Goal: Task Accomplishment & Management: Complete application form

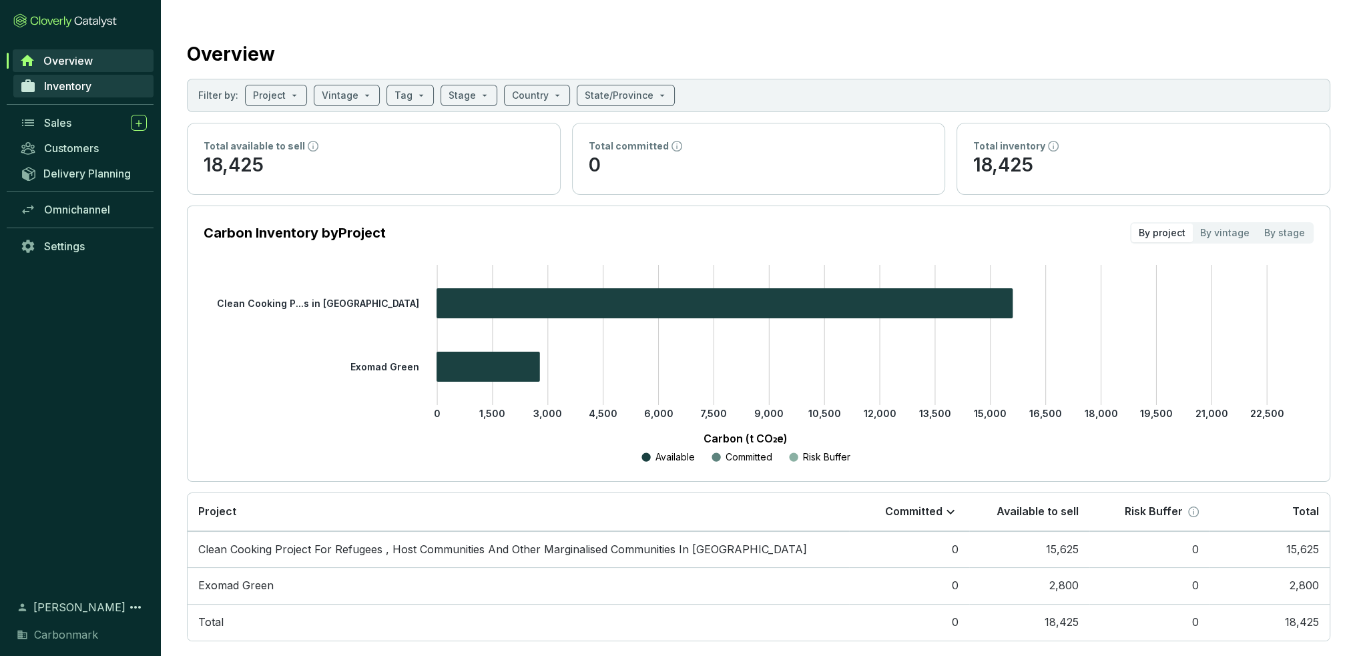
click at [75, 79] on span "Inventory" at bounding box center [67, 85] width 47 height 13
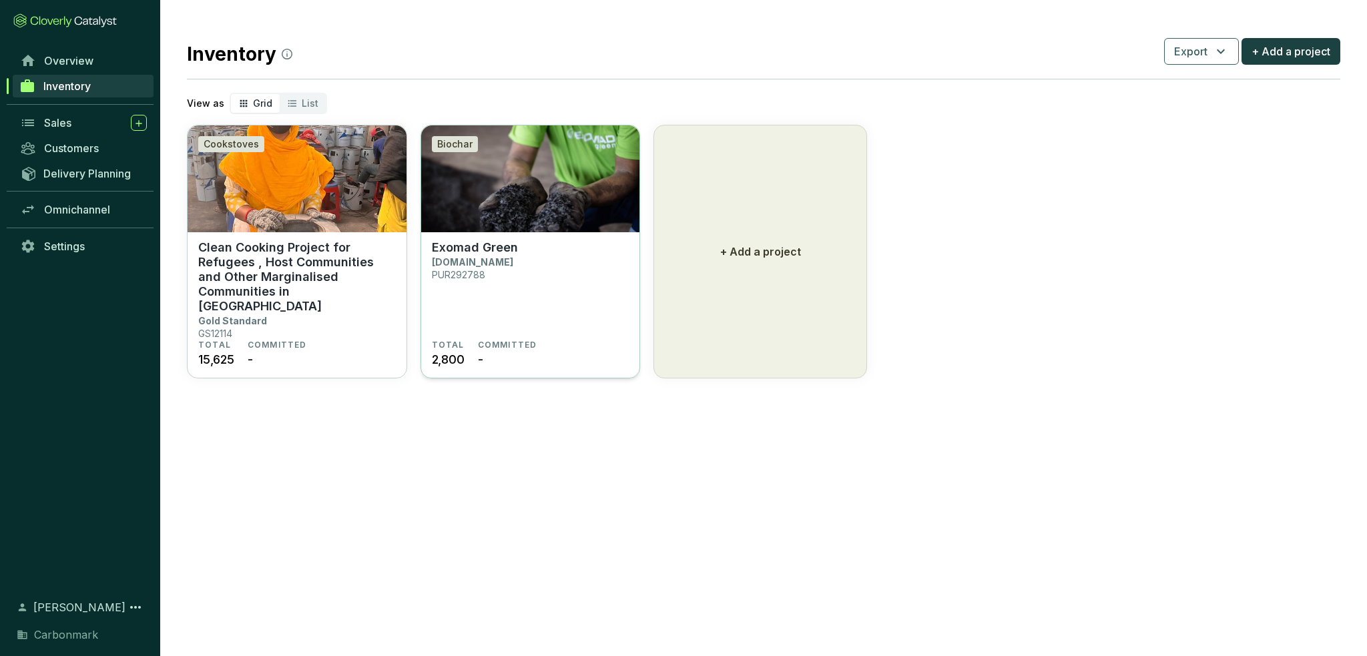
click at [614, 258] on section "Exomad Green Puro.earth PUR292788" at bounding box center [531, 289] width 198 height 99
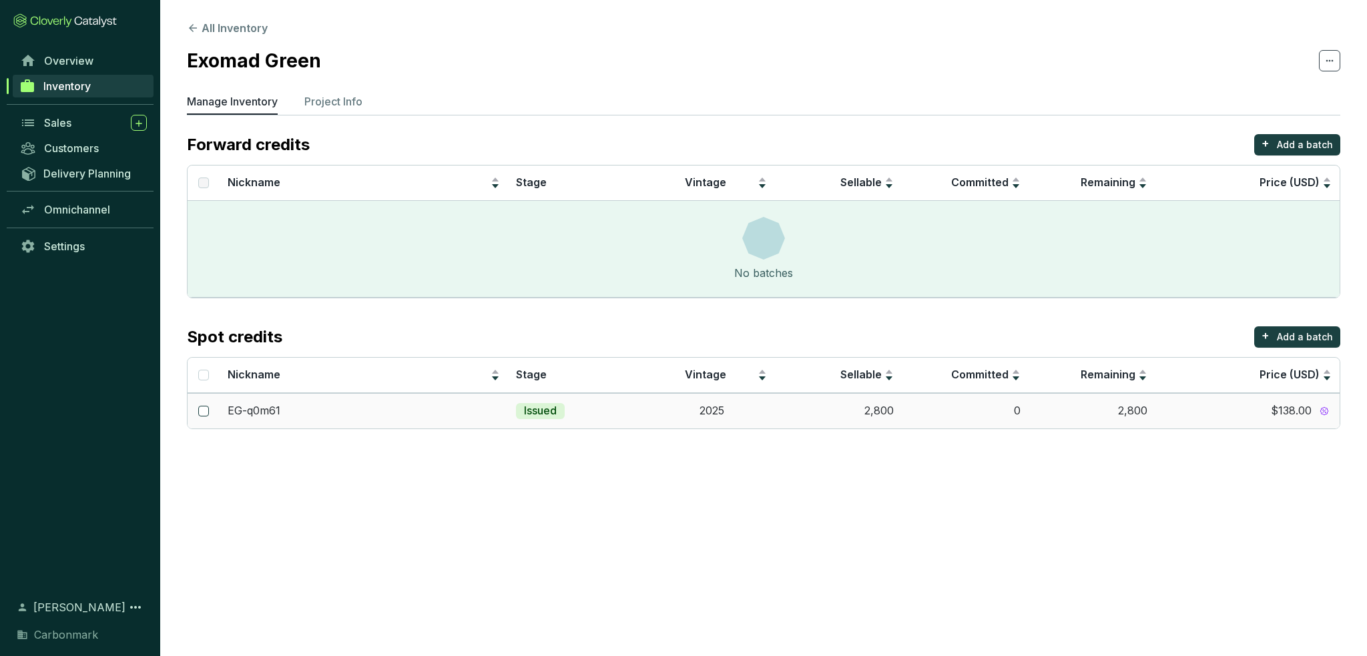
click at [206, 411] on input "checkbox" at bounding box center [203, 411] width 11 height 11
checkbox input "true"
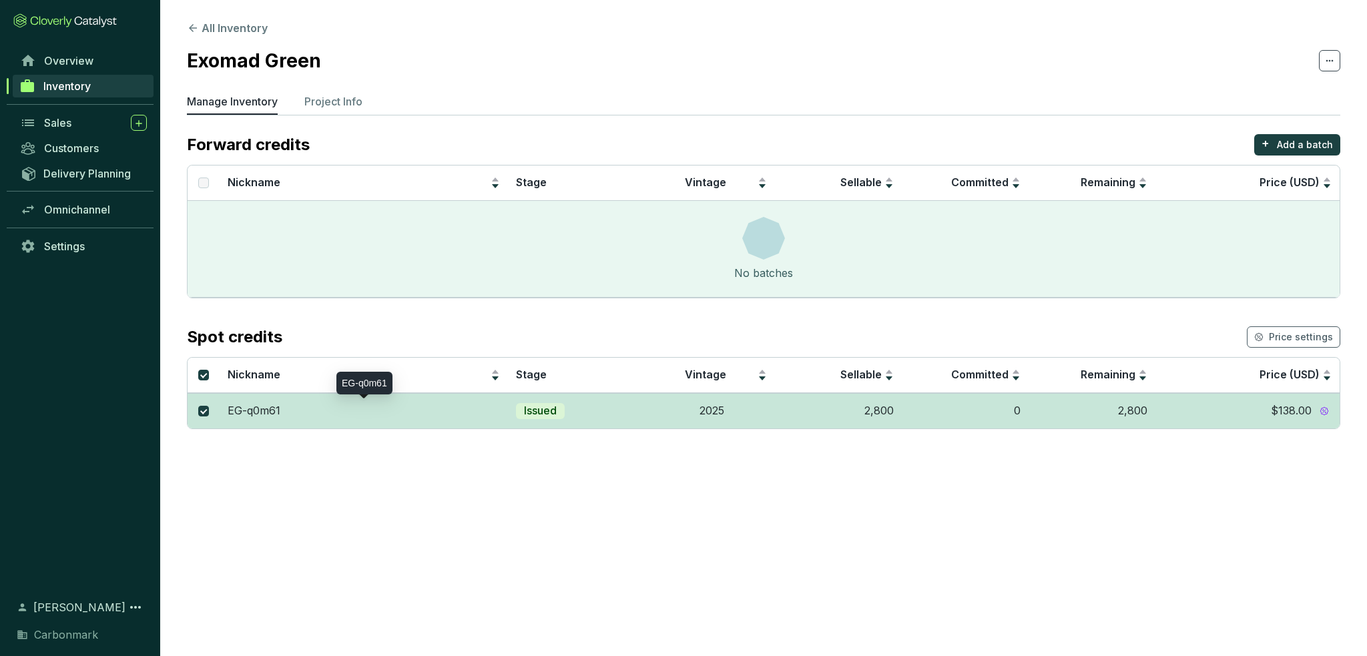
click at [341, 417] on div "EG-q0m61" at bounding box center [364, 411] width 272 height 15
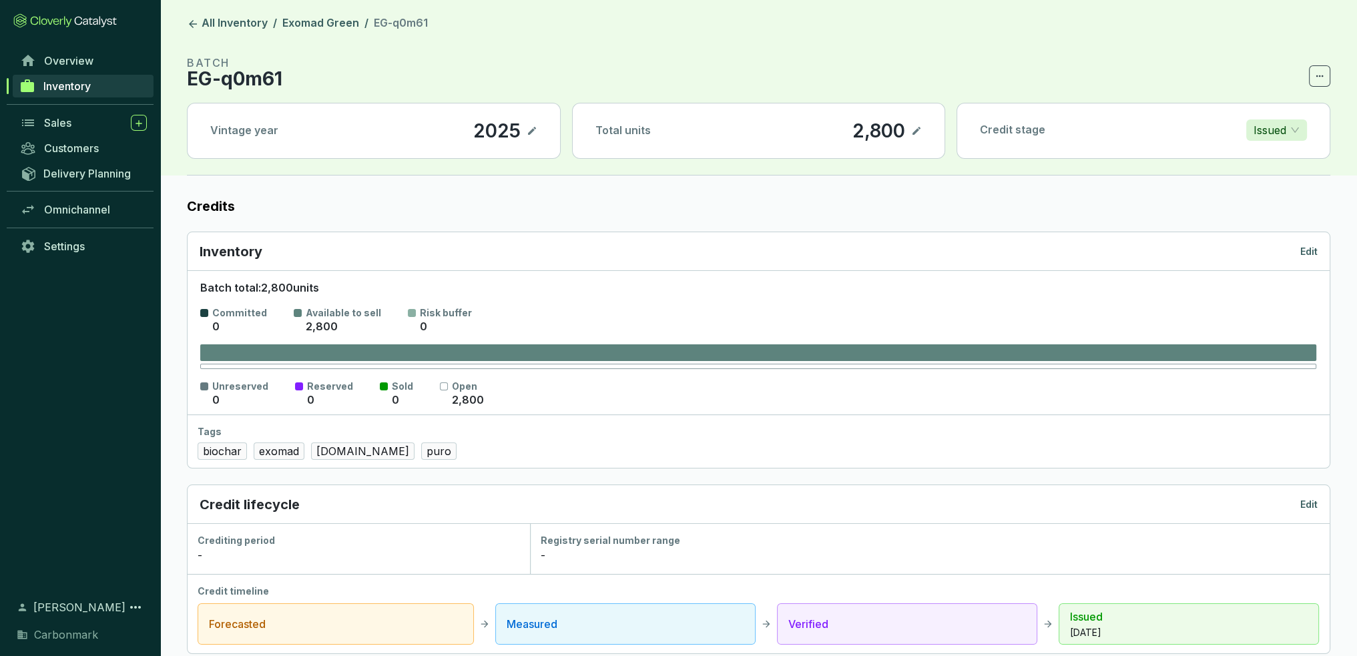
click at [1314, 77] on span at bounding box center [1319, 75] width 21 height 21
click at [1308, 103] on div "Delete batch" at bounding box center [1278, 111] width 92 height 28
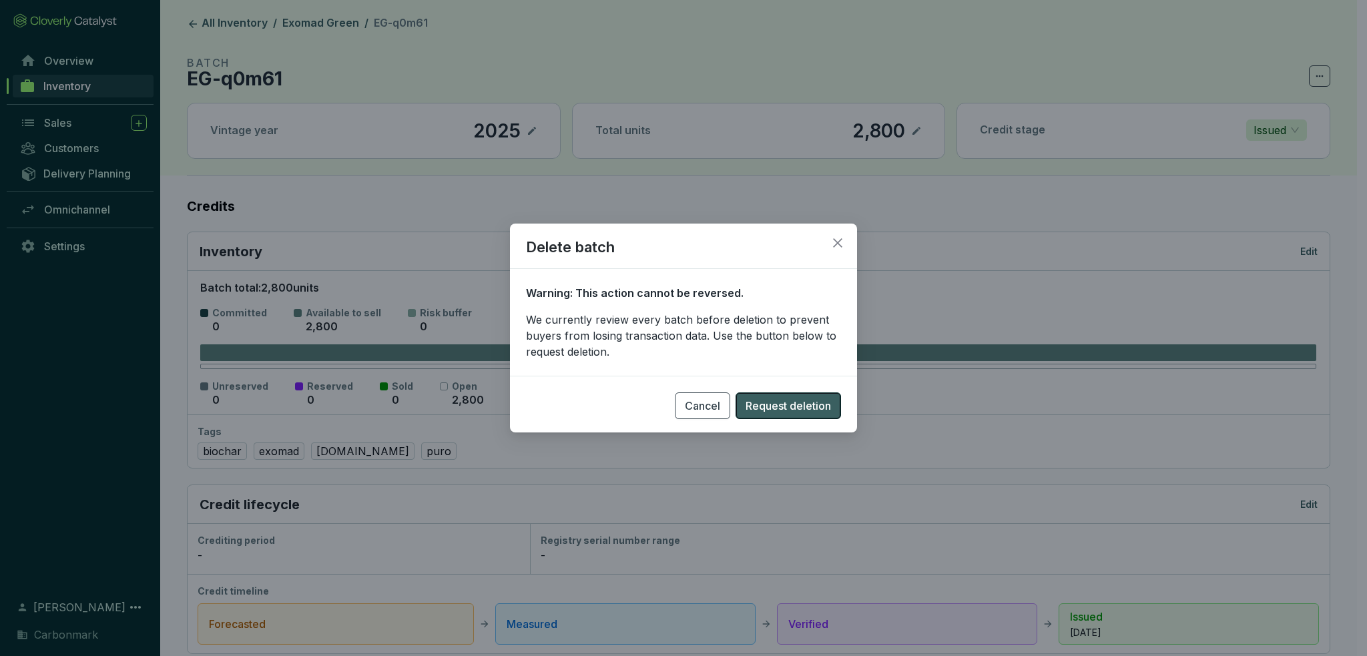
click at [788, 409] on span "Request deletion" at bounding box center [788, 406] width 85 height 16
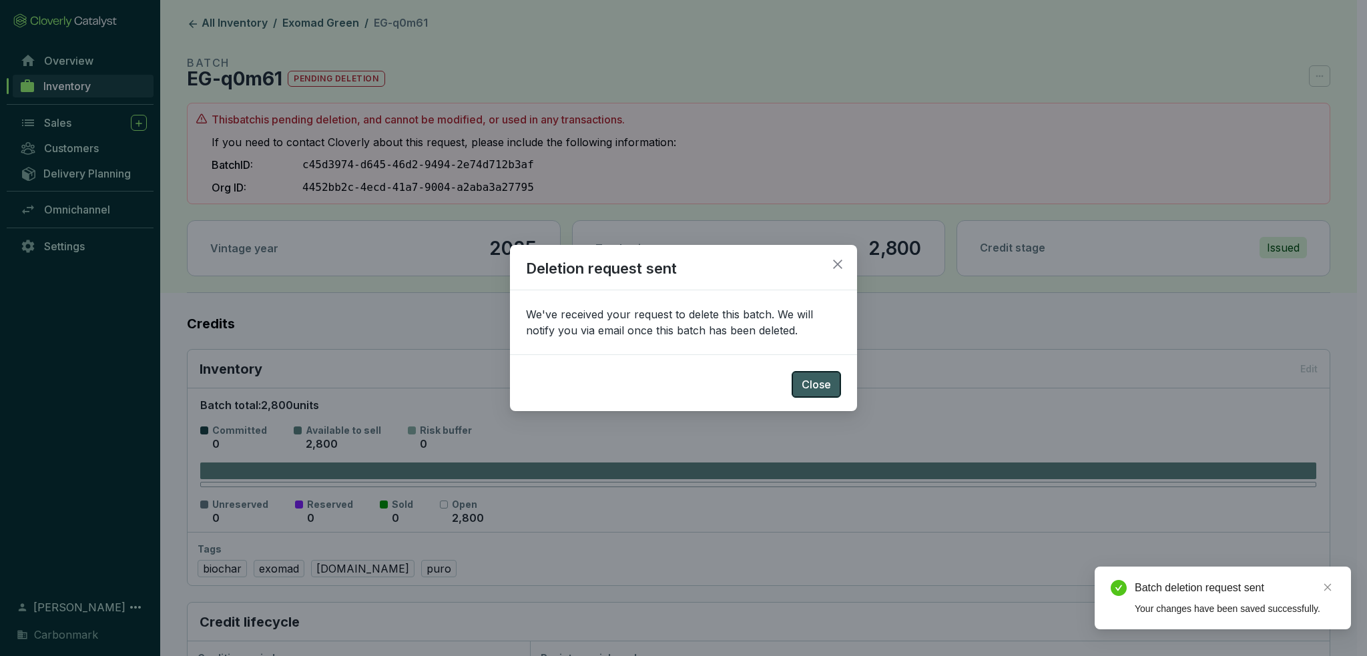
click at [817, 386] on span "Close" at bounding box center [816, 384] width 29 height 16
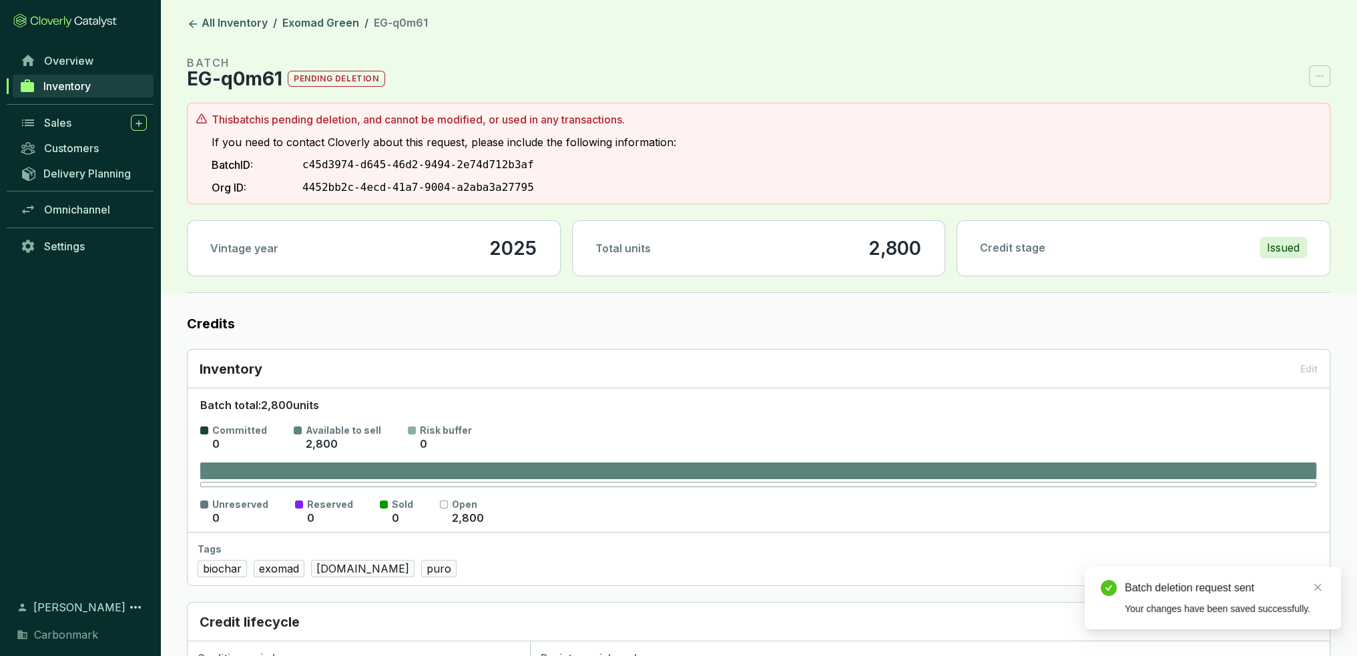
click at [85, 85] on span "Inventory" at bounding box center [66, 85] width 47 height 13
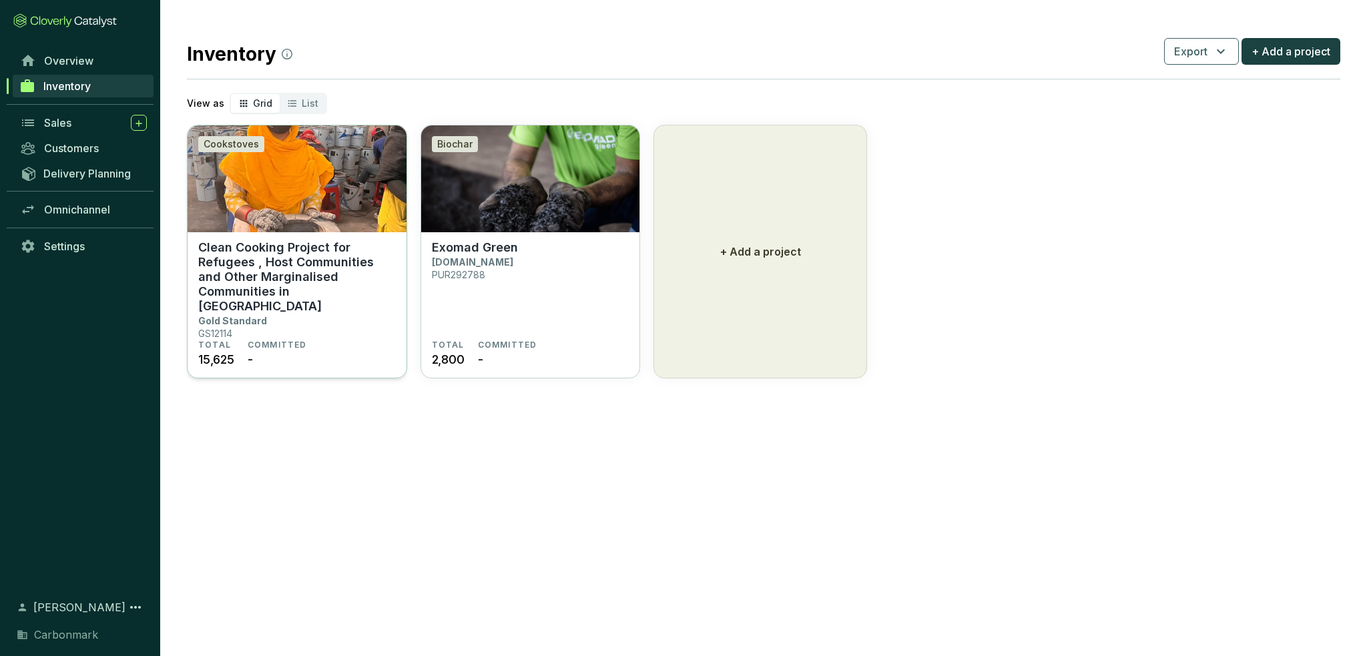
click at [251, 262] on p "Clean Cooking Project for Refugees , Host Communities and Other Marginalised Co…" at bounding box center [297, 276] width 198 height 73
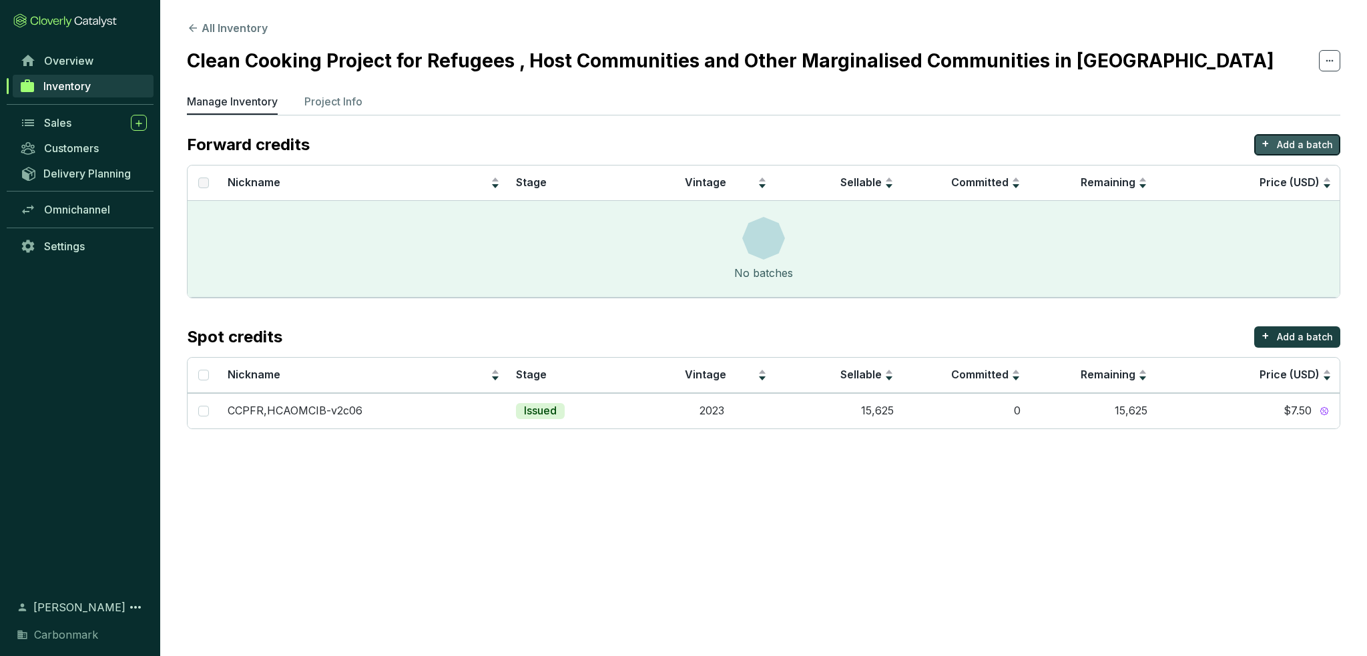
click at [1302, 146] on p "Add a batch" at bounding box center [1305, 144] width 56 height 13
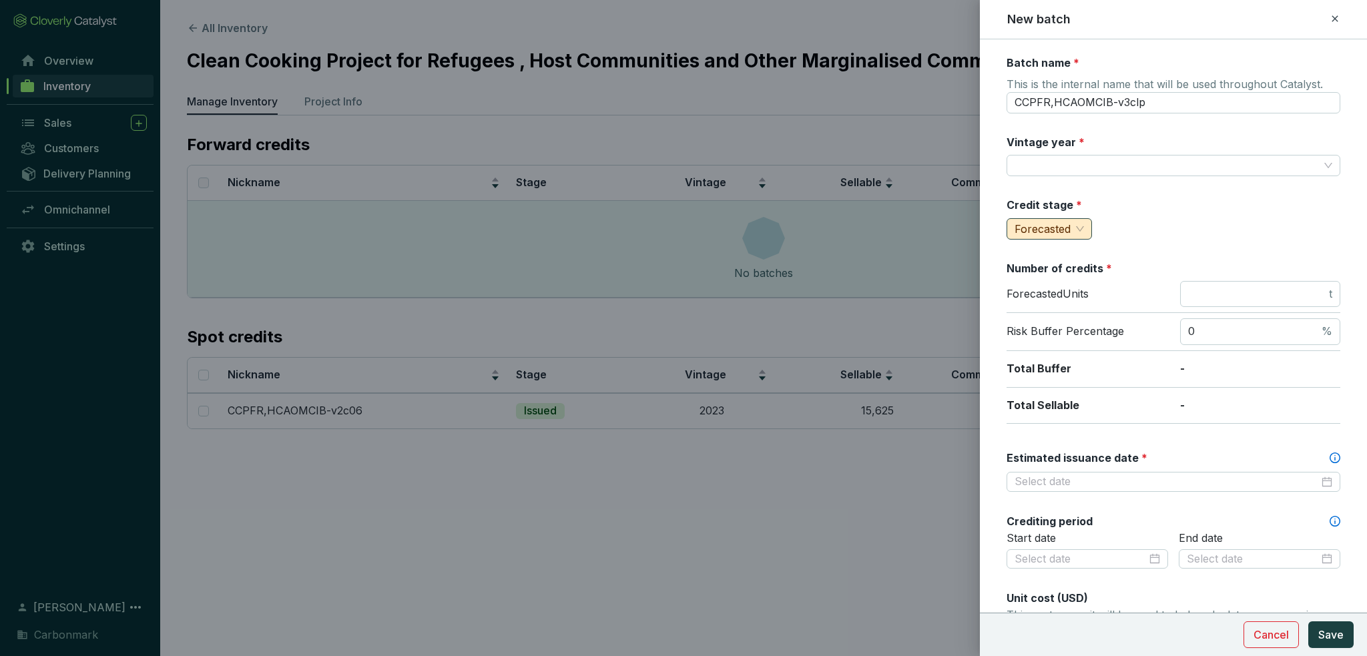
click at [1077, 229] on span "Forecasted" at bounding box center [1049, 229] width 69 height 20
click at [1045, 322] on span "Issued" at bounding box center [1033, 316] width 33 height 13
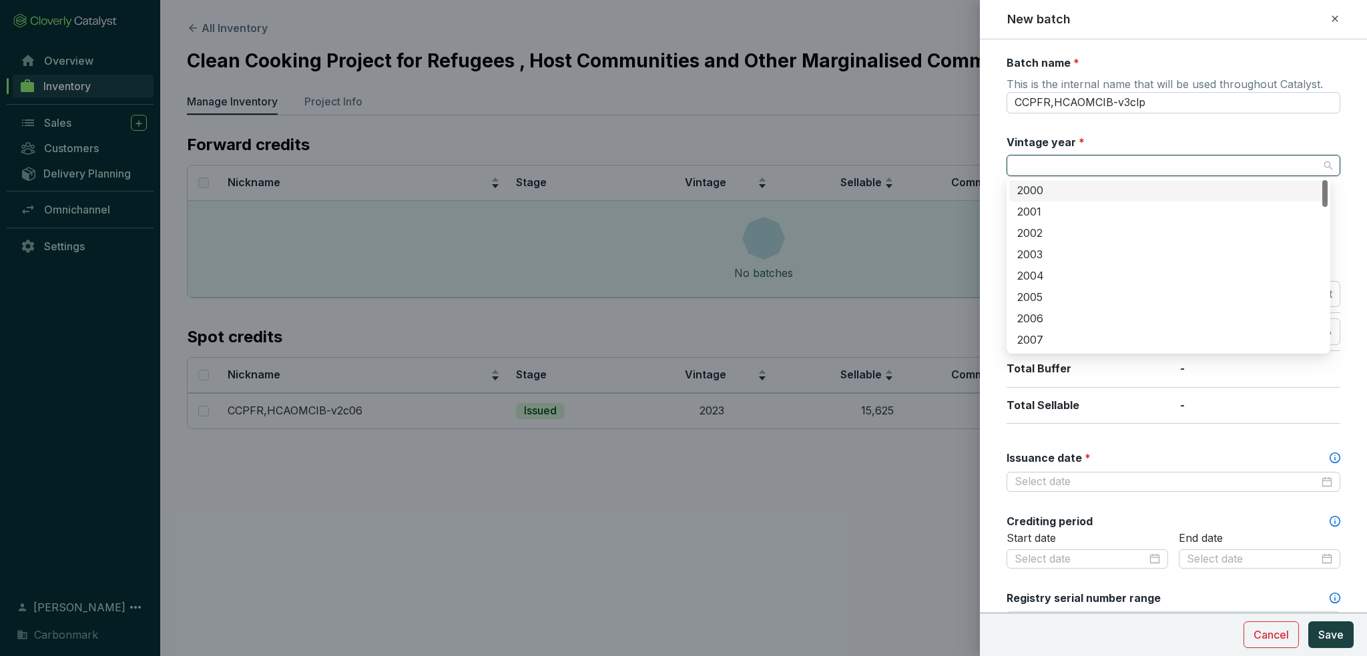
click at [1077, 163] on input "Vintage year *" at bounding box center [1167, 166] width 304 height 20
click at [1059, 284] on div "2014" at bounding box center [1168, 289] width 302 height 15
click at [1073, 165] on span "2014" at bounding box center [1174, 166] width 318 height 20
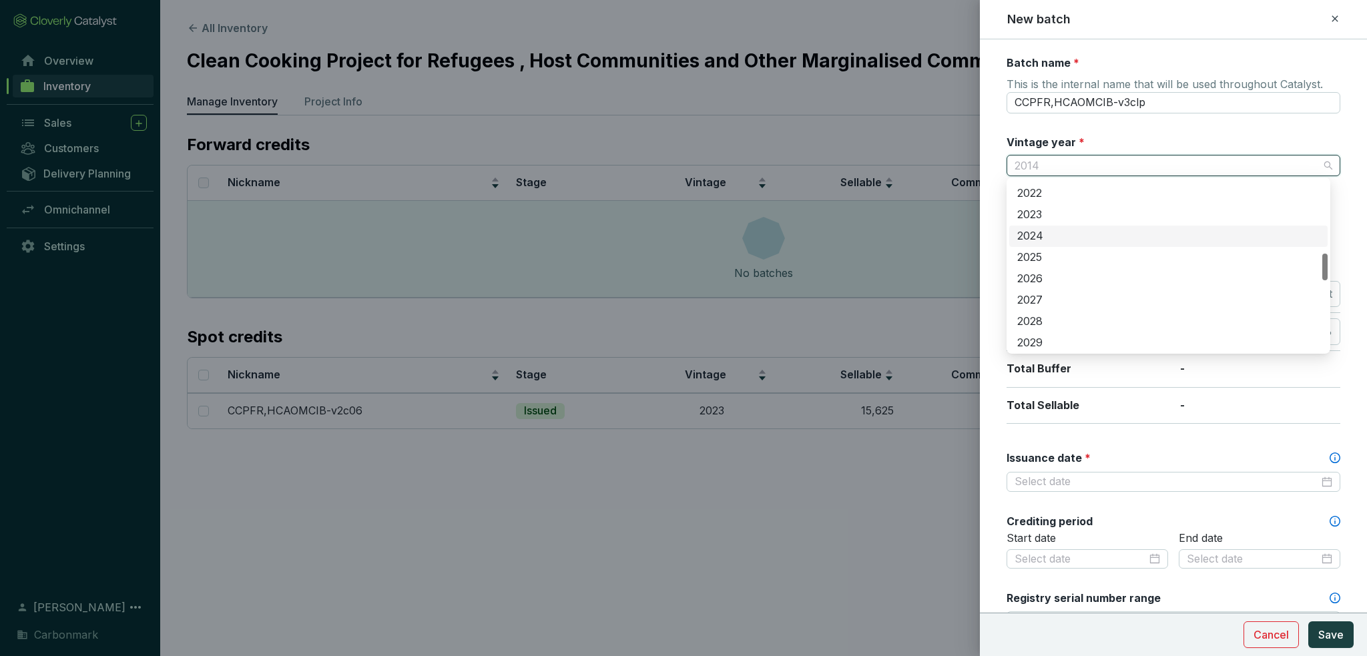
click at [1067, 236] on div "2024" at bounding box center [1168, 236] width 302 height 15
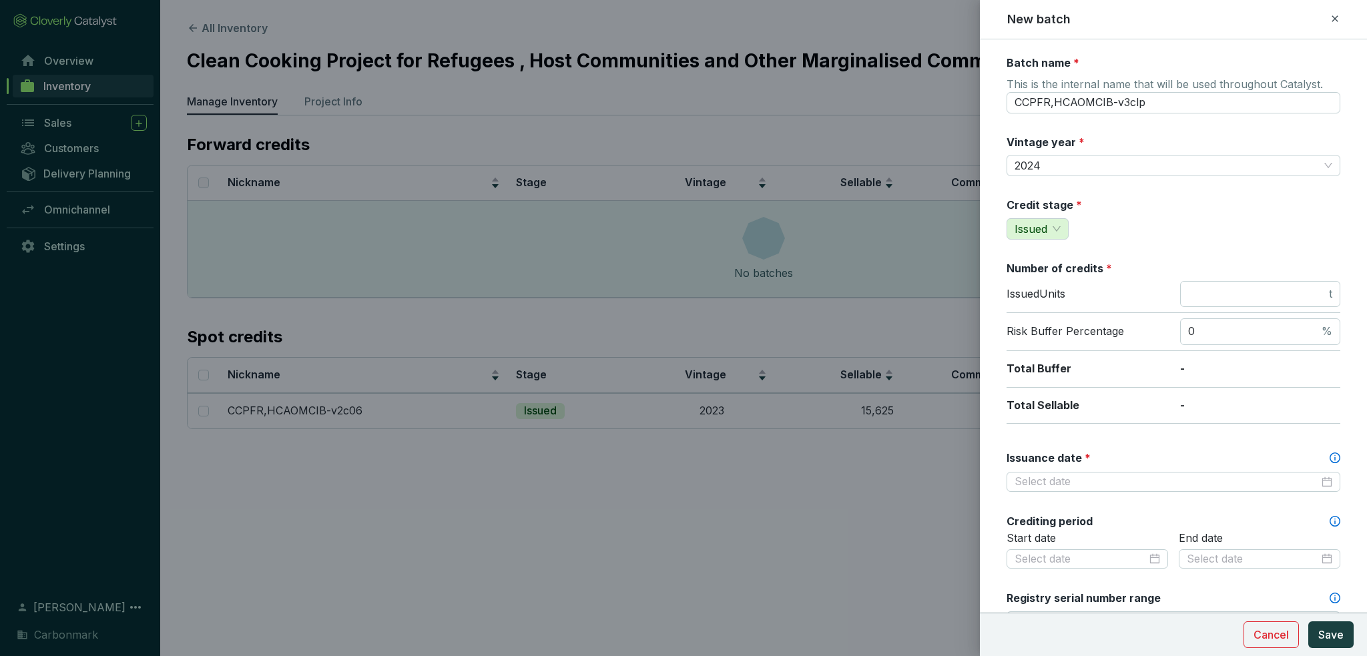
click at [1111, 132] on div "Batch name * This is the internal name that will be used throughout Catalyst. C…" at bounding box center [1174, 558] width 334 height 1007
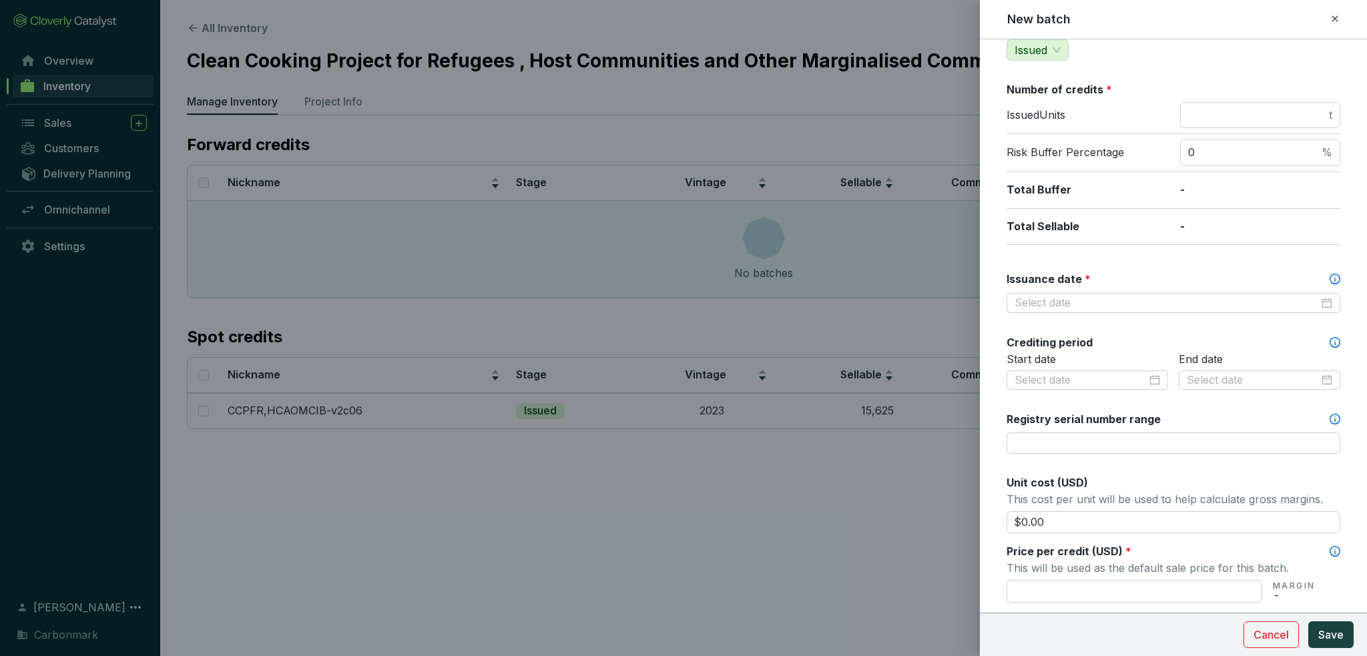
scroll to position [200, 0]
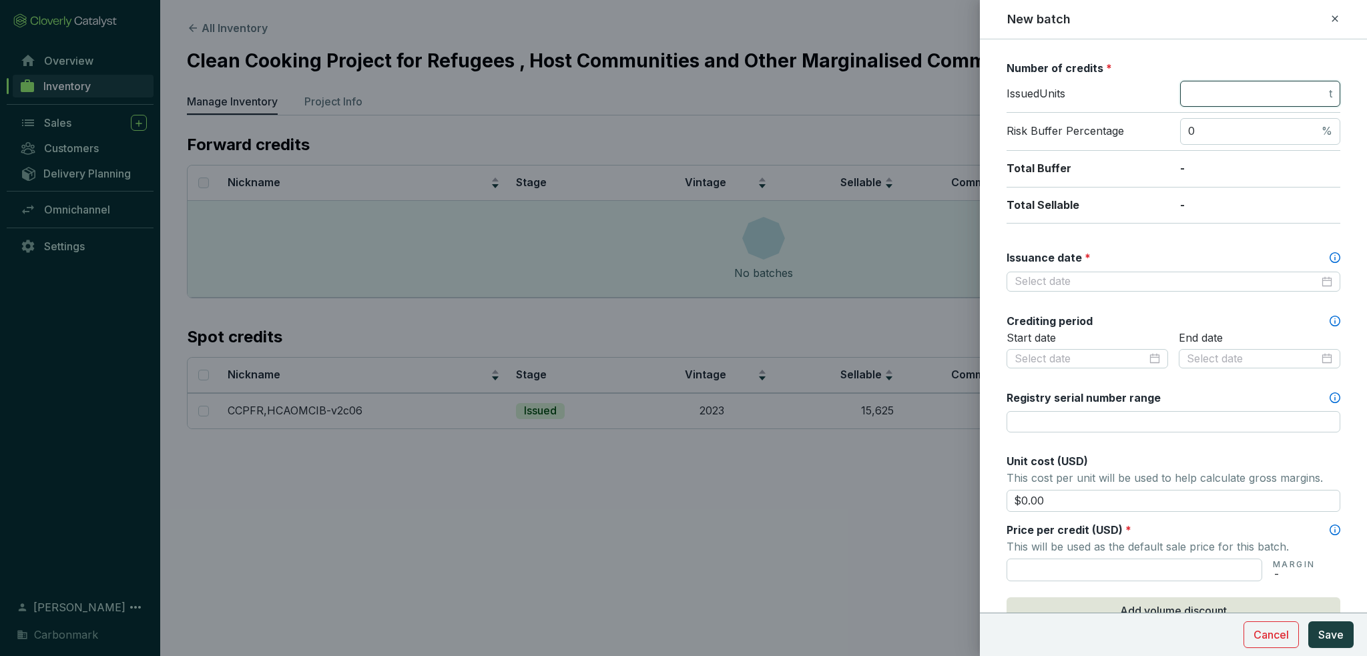
click at [1270, 95] on input "number" at bounding box center [1257, 94] width 138 height 15
click at [1321, 282] on div at bounding box center [1174, 281] width 318 height 15
type input "15000"
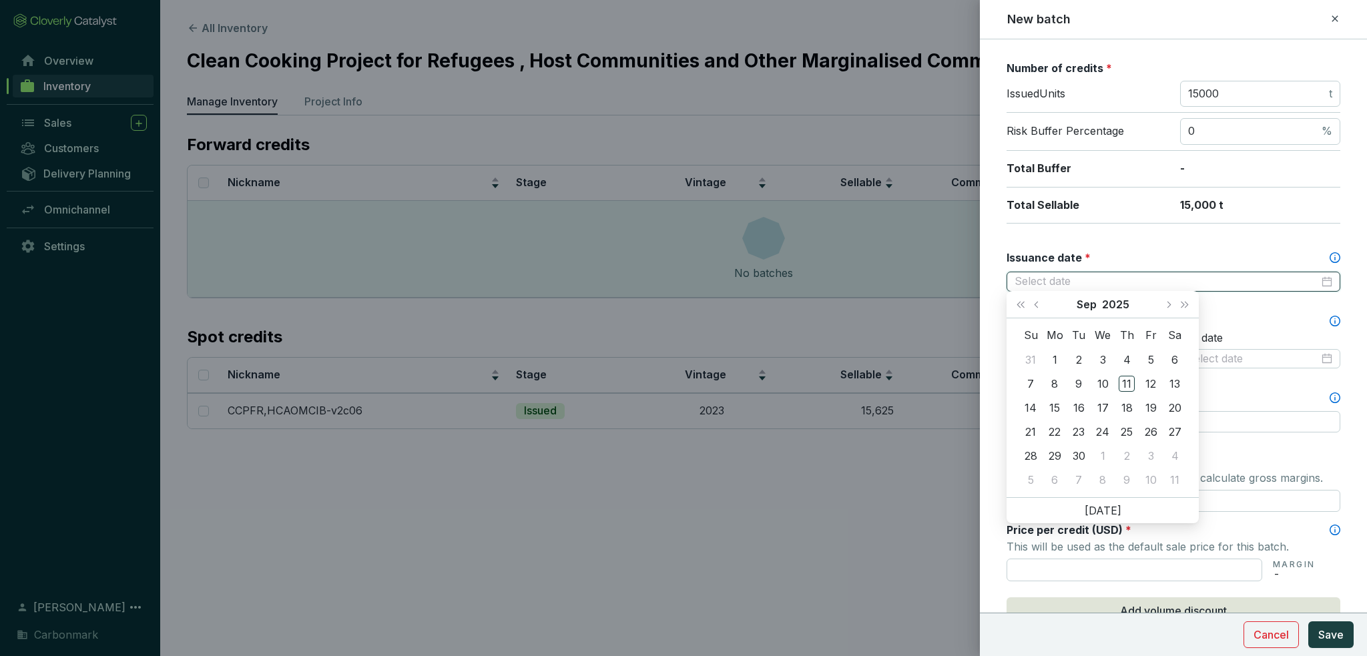
click at [1321, 282] on div at bounding box center [1174, 281] width 318 height 15
type input "2025-09-05"
click at [1021, 306] on span "Last year (Control + left)" at bounding box center [1020, 304] width 7 height 7
click at [1187, 308] on button "Next year (Control + right)" at bounding box center [1184, 304] width 17 height 27
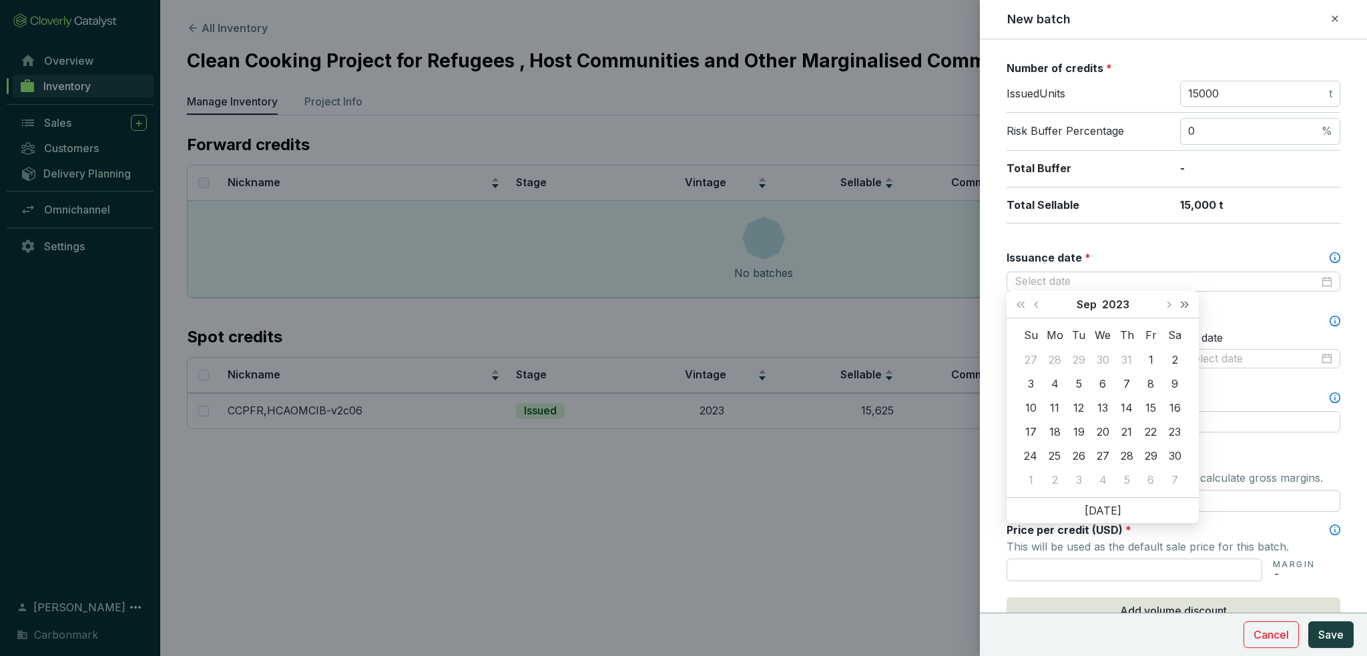
click at [1187, 308] on button "Next year (Control + right)" at bounding box center [1184, 304] width 17 height 27
click at [1036, 307] on button "Previous month (PageUp)" at bounding box center [1037, 304] width 17 height 27
type input "2025-07-31"
click at [1130, 456] on div "31" at bounding box center [1127, 456] width 16 height 16
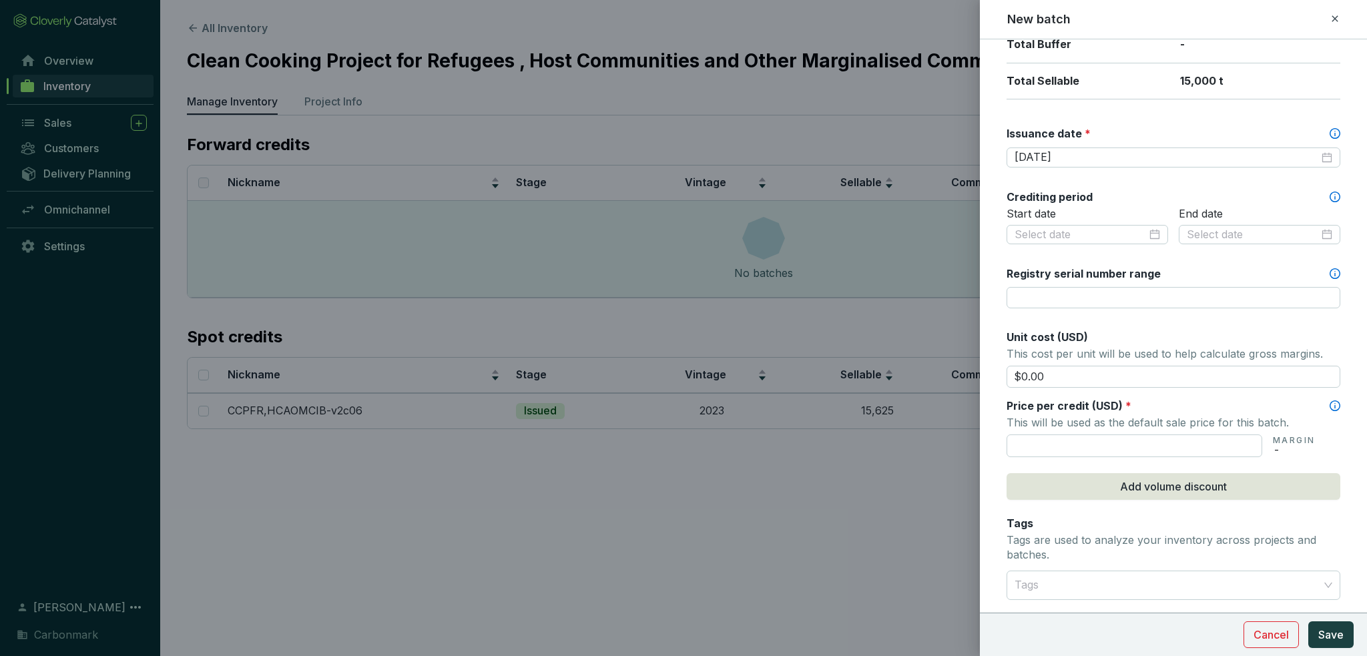
scroll to position [334, 0]
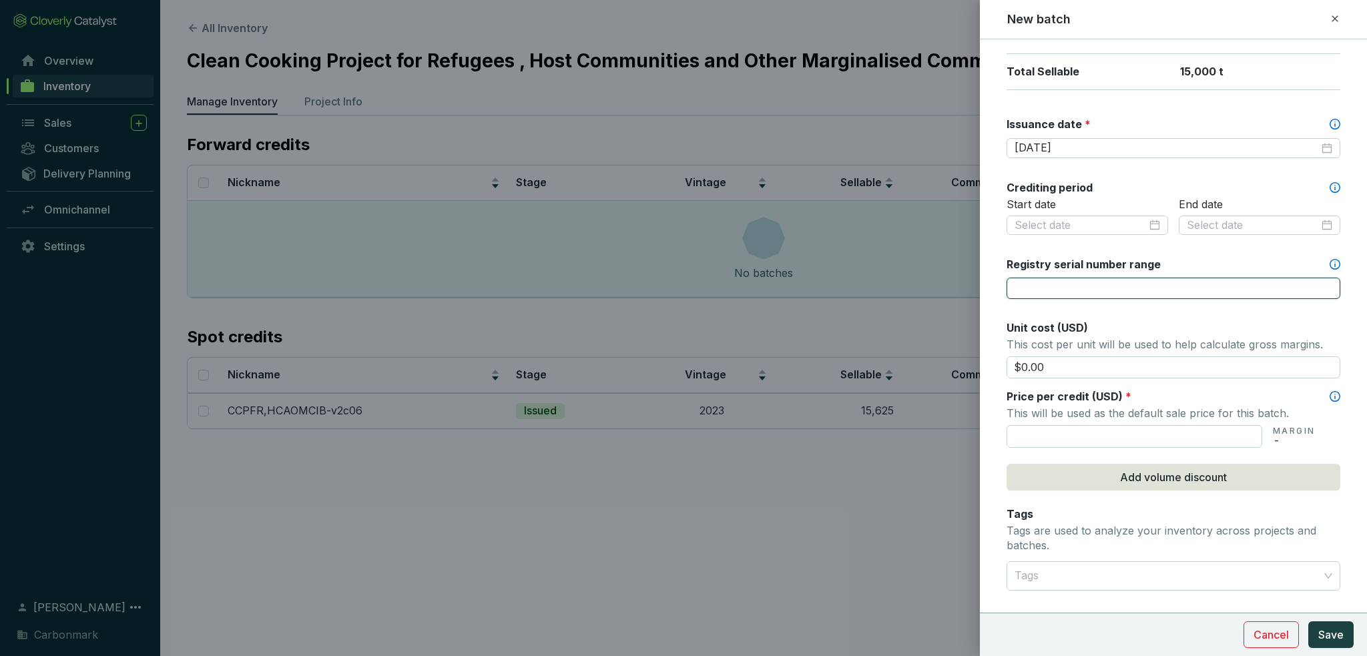
click at [1060, 294] on input "Registry serial number range" at bounding box center [1174, 288] width 334 height 21
paste input "GS1-1-BD-GS12114-16-2024-28424-4337-19336"
type input "GS1-1-BD-GS12114-16-2024-28424-4337-19336"
click at [1002, 303] on form "Batch name * This is the internal name that will be used throughout Catalyst. C…" at bounding box center [1173, 257] width 387 height 1071
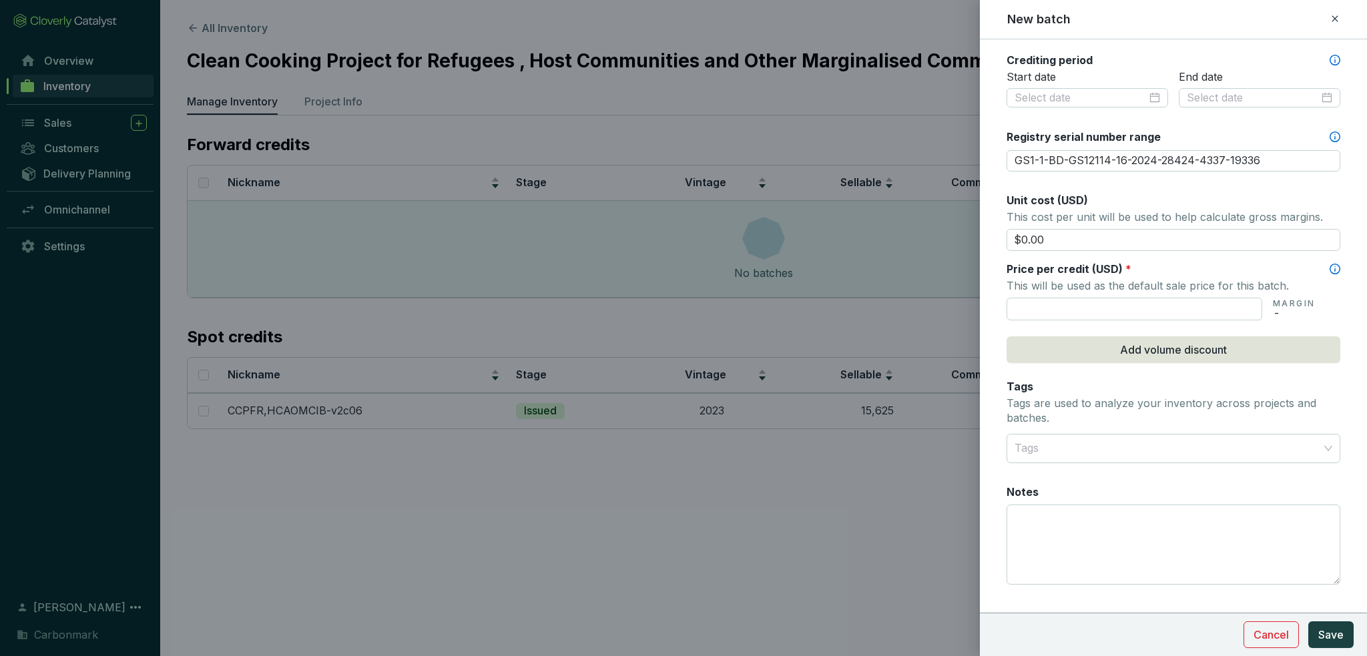
scroll to position [467, 0]
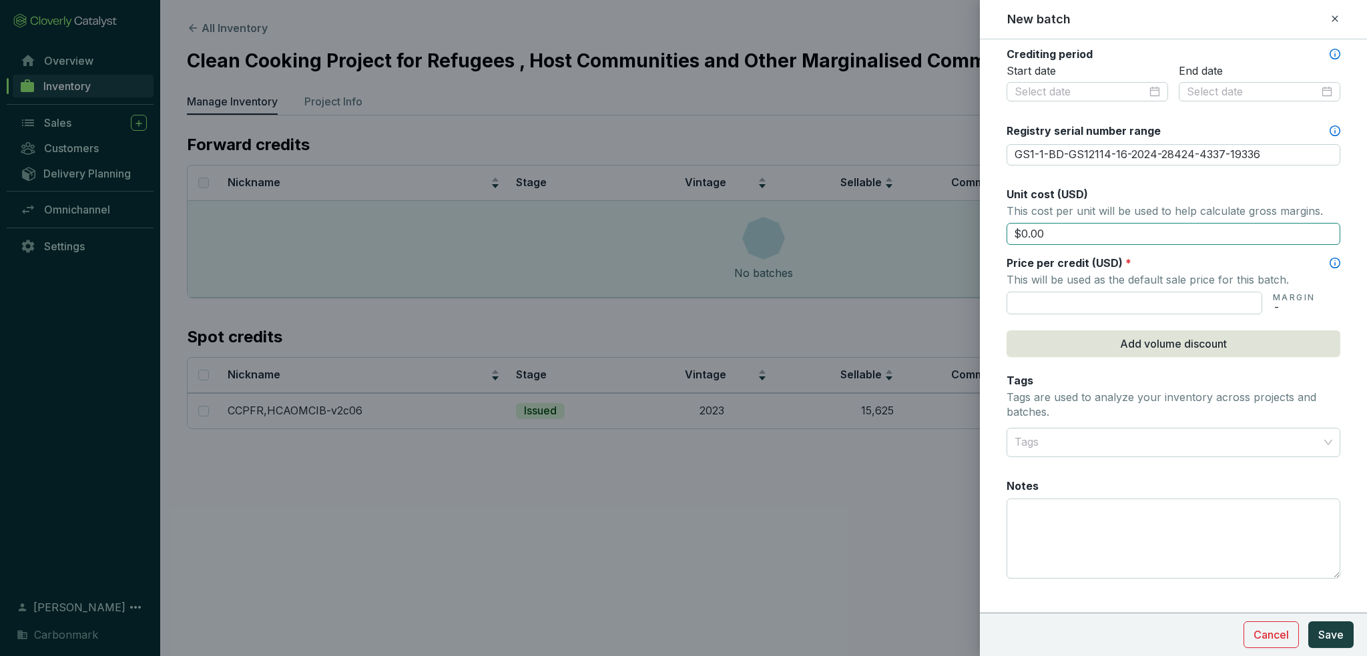
click at [1067, 232] on input "$0.00" at bounding box center [1174, 234] width 334 height 23
drag, startPoint x: 1035, startPoint y: 232, endPoint x: 985, endPoint y: 228, distance: 50.3
click at [985, 228] on form "Batch name * This is the internal name that will be used throughout Catalyst. C…" at bounding box center [1173, 123] width 387 height 1071
type input "$7.25"
click at [997, 226] on form "Batch name * This is the internal name that will be used throughout Catalyst. C…" at bounding box center [1173, 123] width 387 height 1071
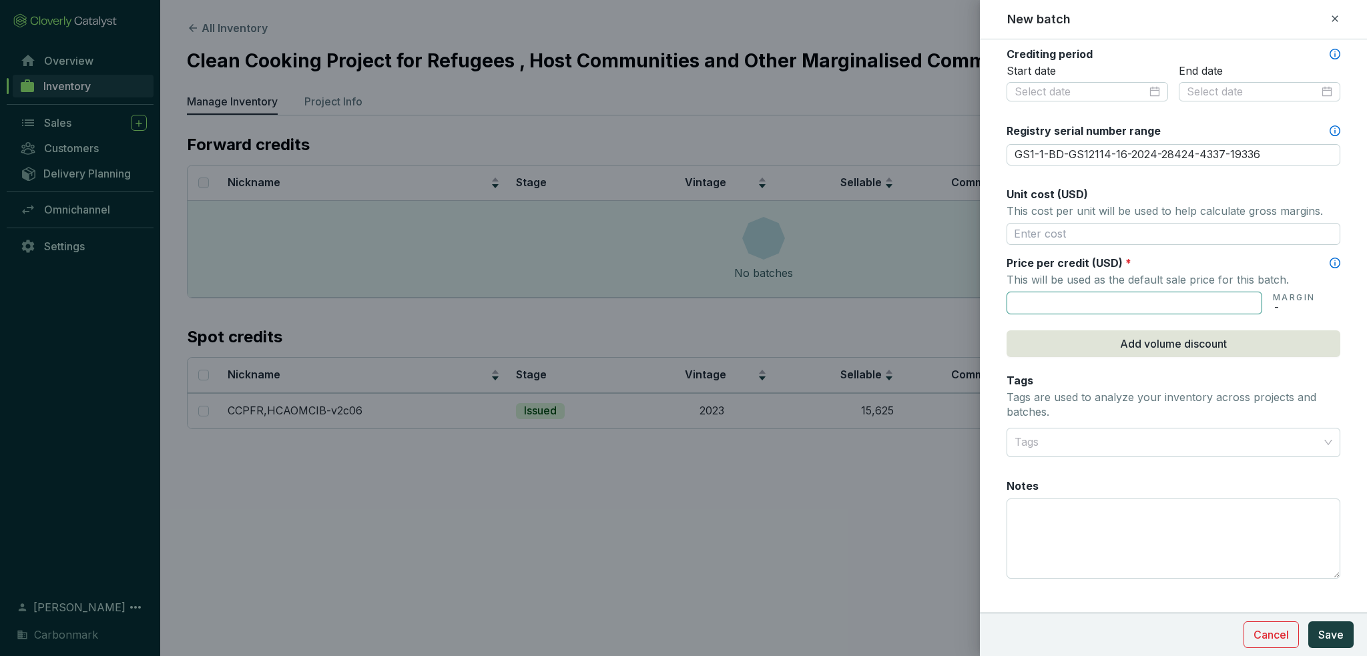
click at [1039, 293] on input "text" at bounding box center [1135, 303] width 256 height 23
paste input "$7.25"
type input "$7.25"
click at [999, 282] on form "Batch name * This is the internal name that will be used throughout Catalyst. C…" at bounding box center [1173, 123] width 387 height 1071
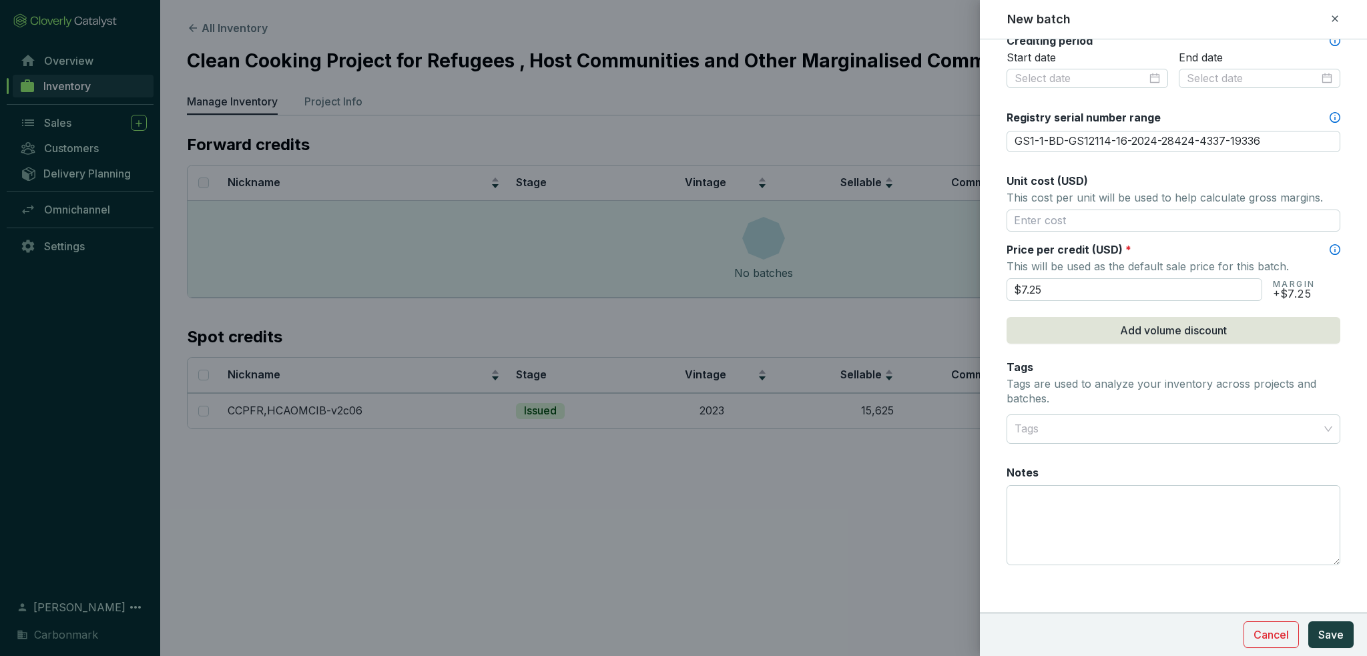
scroll to position [481, 0]
click at [1156, 329] on span "Add volume discount" at bounding box center [1173, 330] width 107 height 16
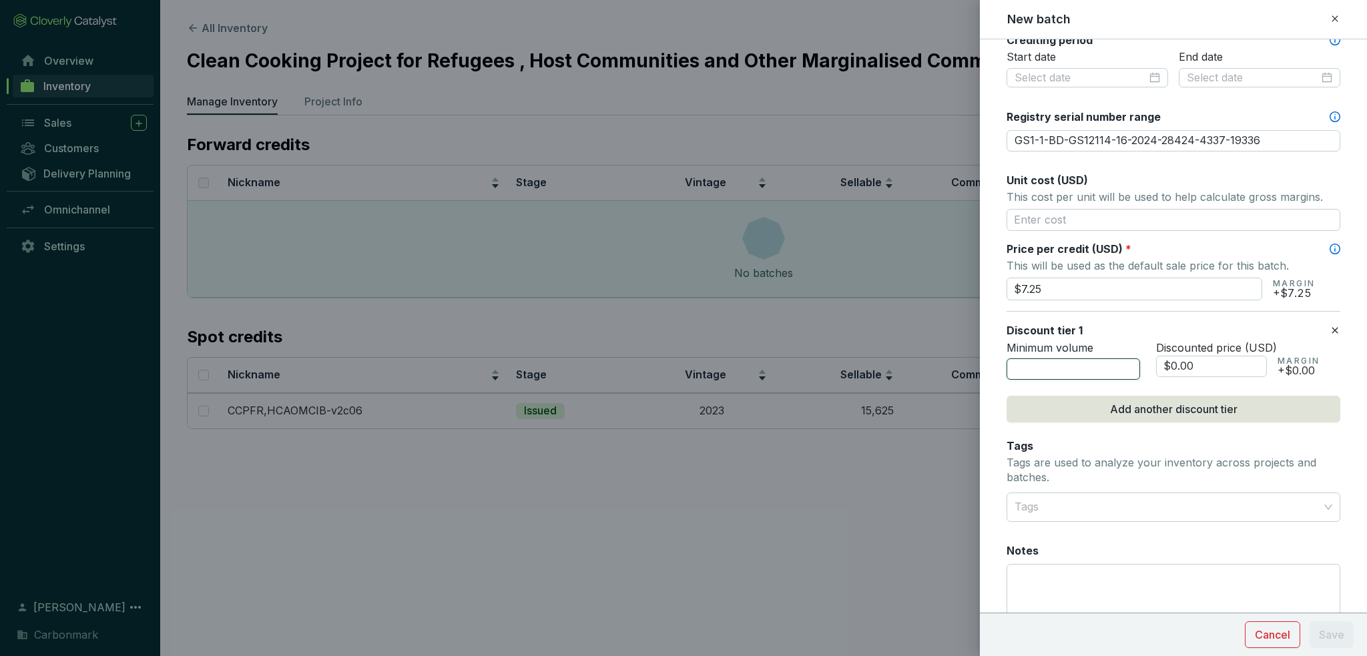
click at [1076, 362] on input "number" at bounding box center [1073, 368] width 133 height 21
type input "15000"
click at [1198, 357] on input "$0.00" at bounding box center [1211, 366] width 111 height 21
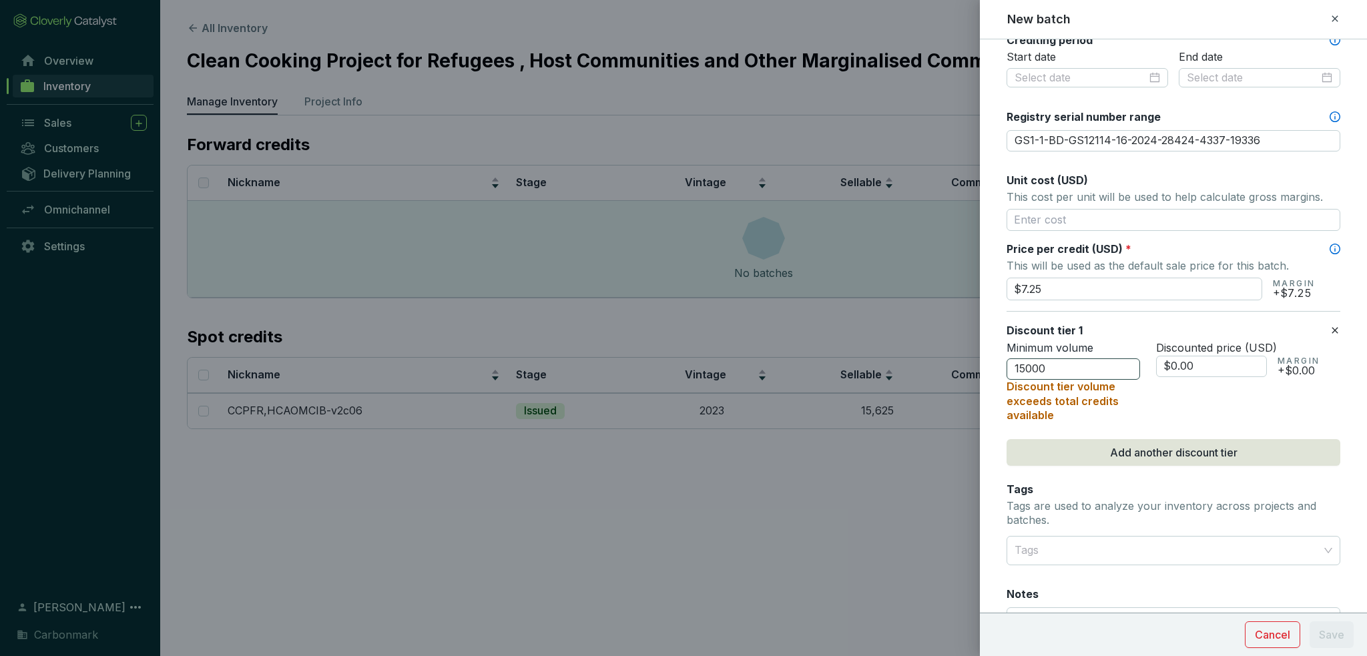
drag, startPoint x: 1210, startPoint y: 362, endPoint x: 1091, endPoint y: 358, distance: 119.5
click at [1085, 357] on div "Minimum volume 15000 Discount tier volume exceeds total credits available Disco…" at bounding box center [1174, 381] width 334 height 81
type input "$7.00"
click at [1176, 390] on div "Discounted price (USD) $7.00 MARGIN +$7.00" at bounding box center [1248, 381] width 184 height 81
click at [1090, 362] on input "15000" at bounding box center [1073, 368] width 133 height 21
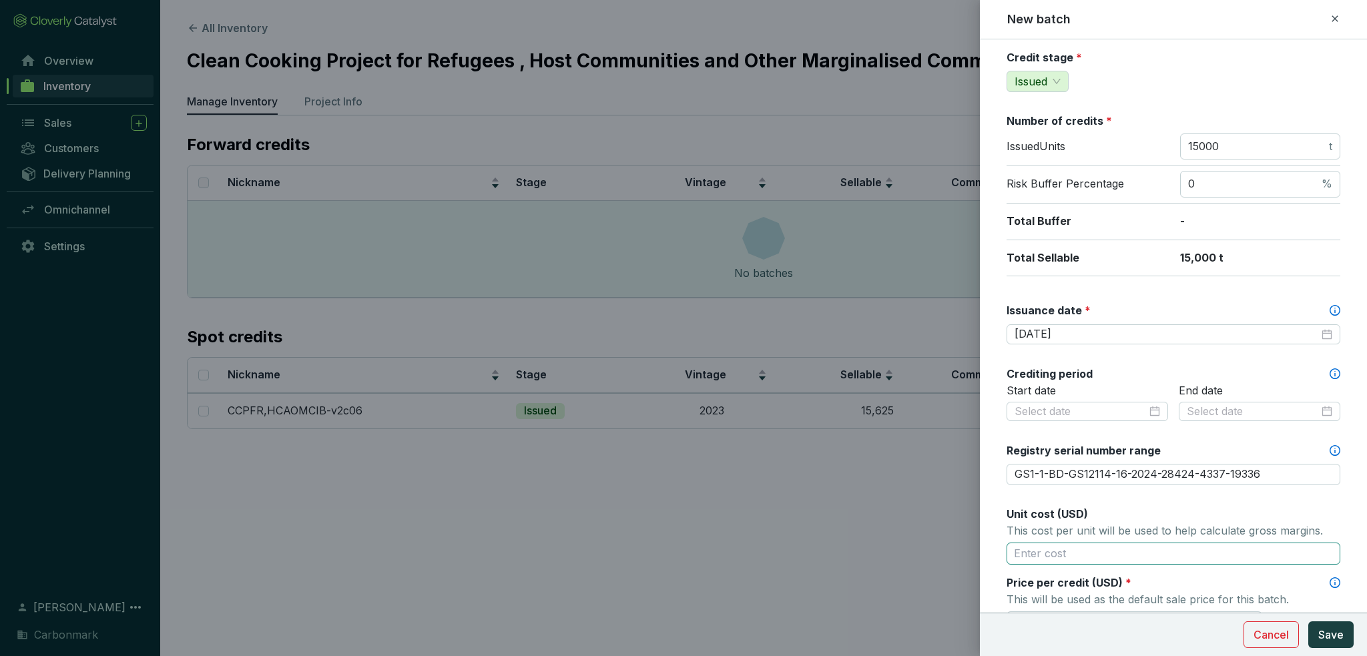
scroll to position [548, 0]
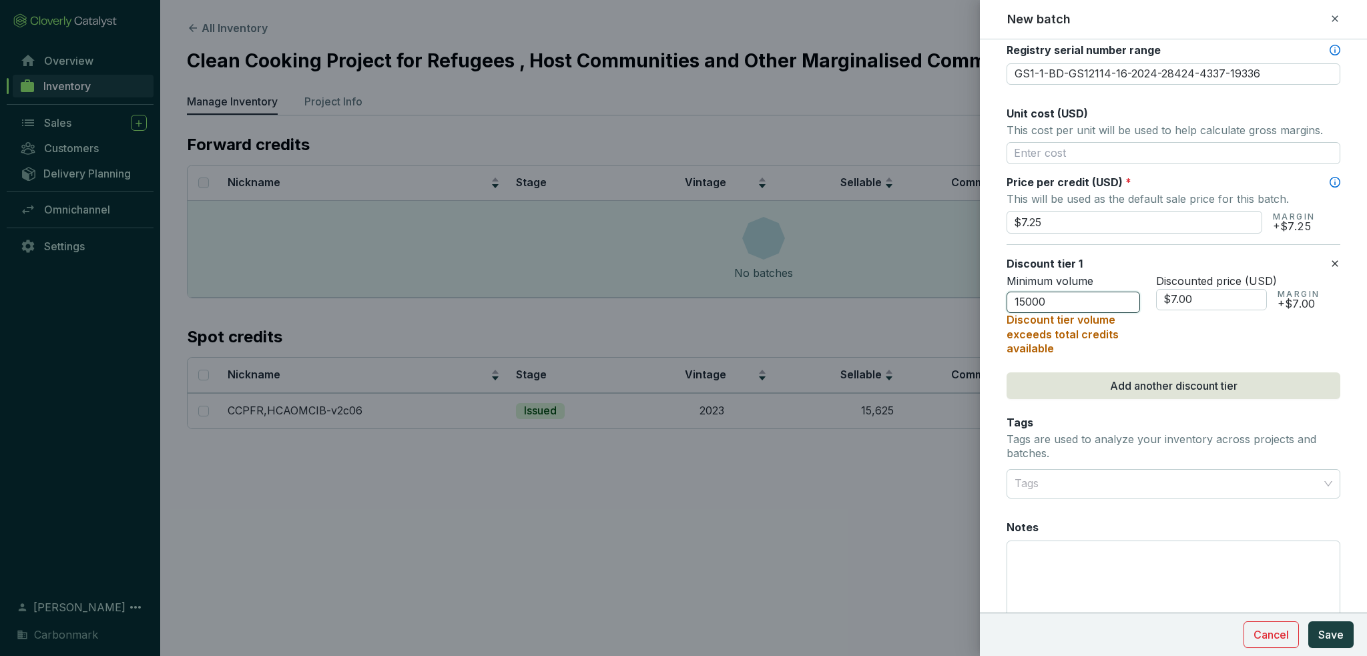
drag, startPoint x: 1025, startPoint y: 296, endPoint x: 1009, endPoint y: 296, distance: 15.4
click at [1009, 296] on input "15000" at bounding box center [1073, 302] width 133 height 21
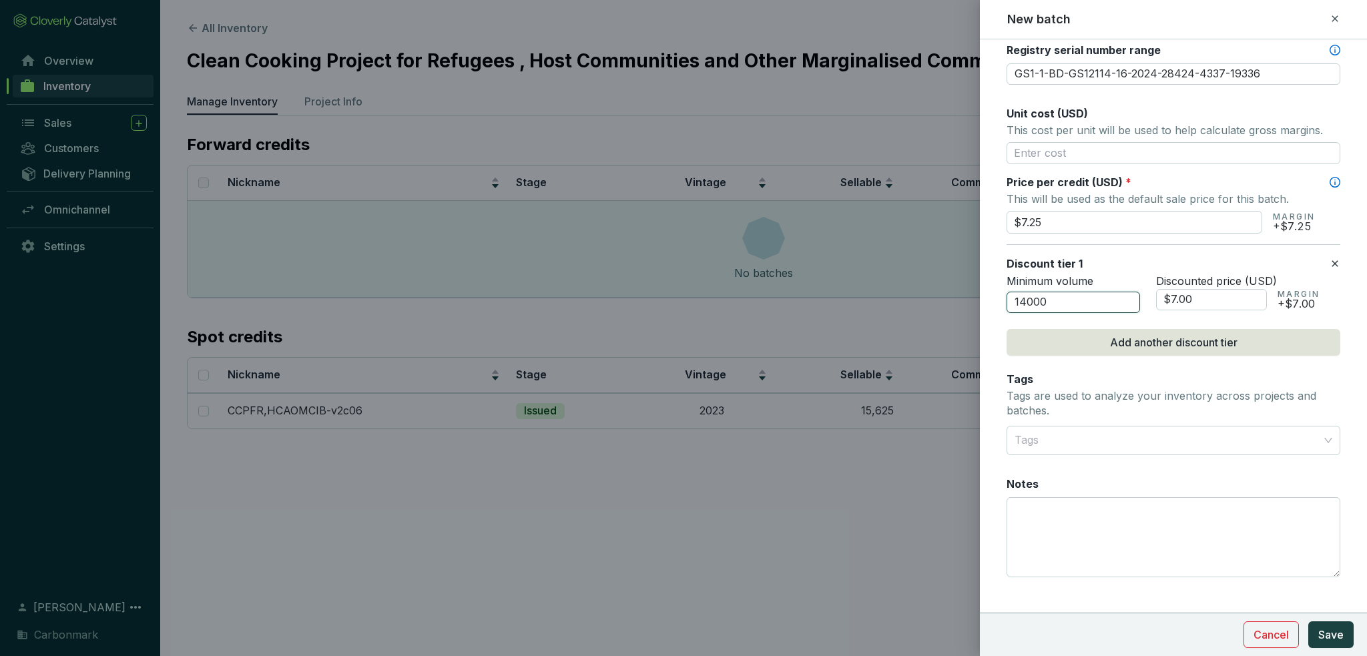
drag, startPoint x: 1052, startPoint y: 298, endPoint x: 1026, endPoint y: 298, distance: 26.0
click at [1026, 298] on input "14000" at bounding box center [1073, 302] width 133 height 21
type input "14999"
click at [997, 278] on form "Batch name * This is the internal name that will be used throughout Catalyst. C…" at bounding box center [1173, 82] width 387 height 1150
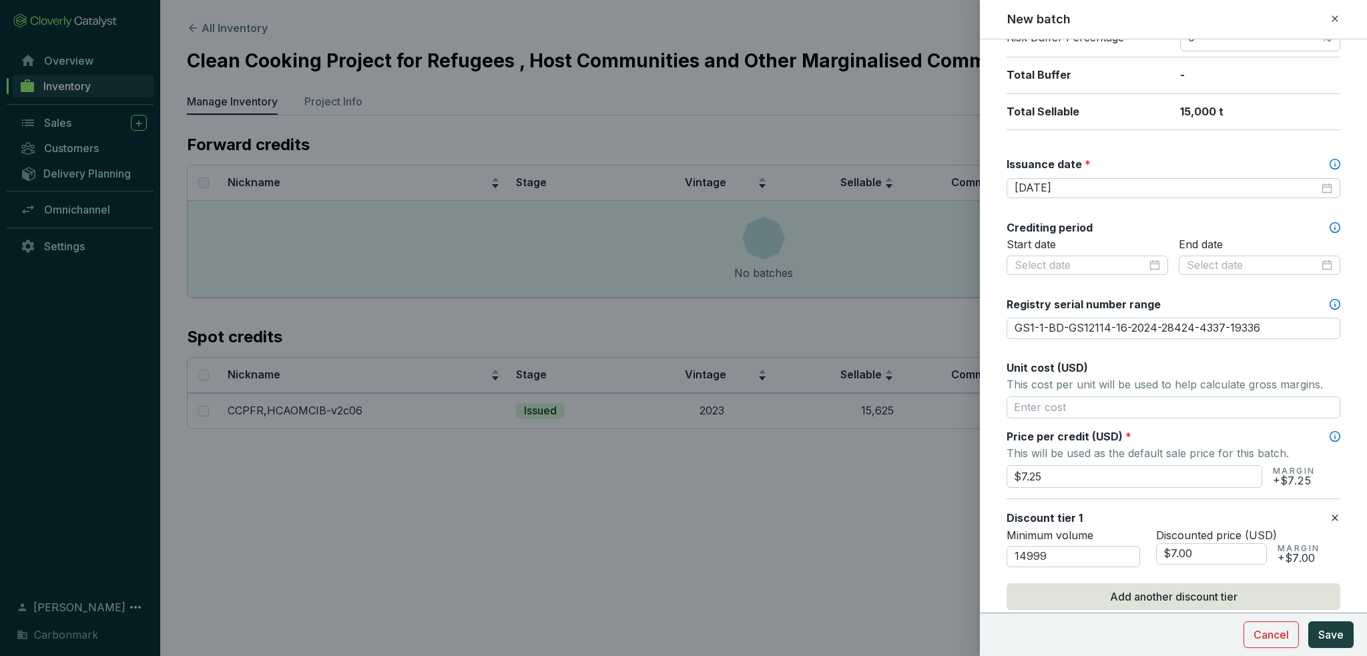
scroll to position [561, 0]
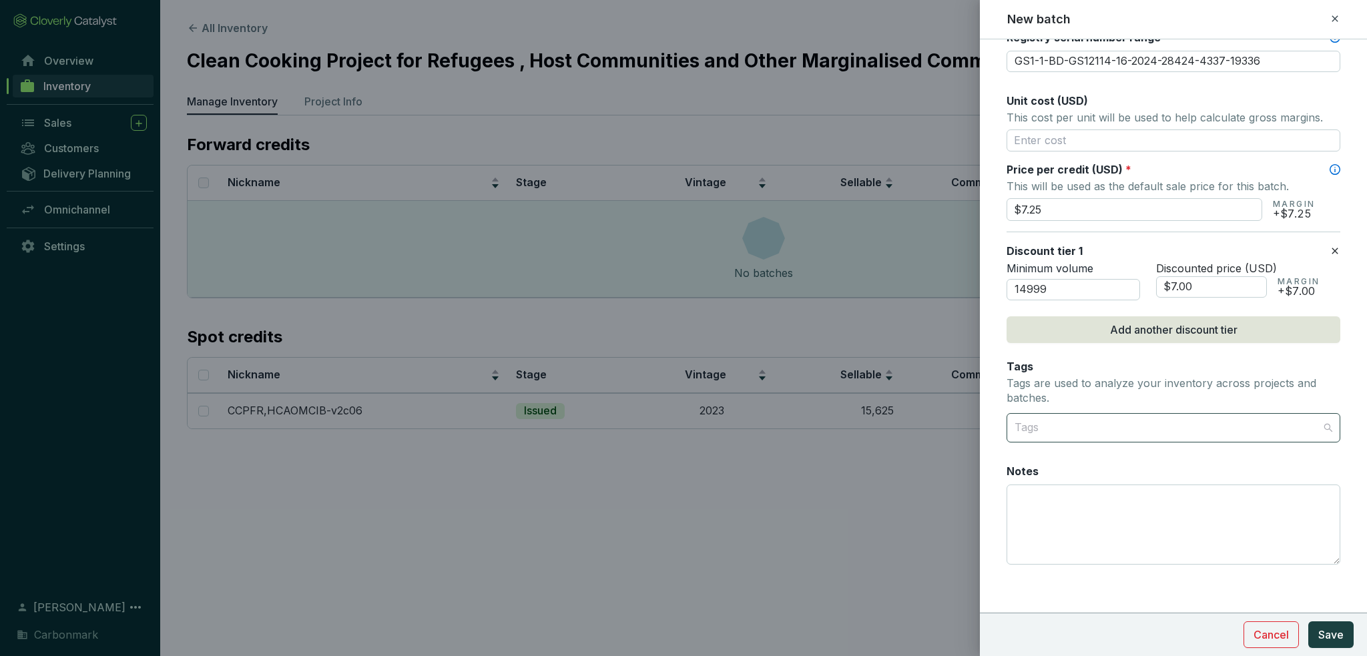
click at [1307, 430] on div at bounding box center [1165, 428] width 313 height 27
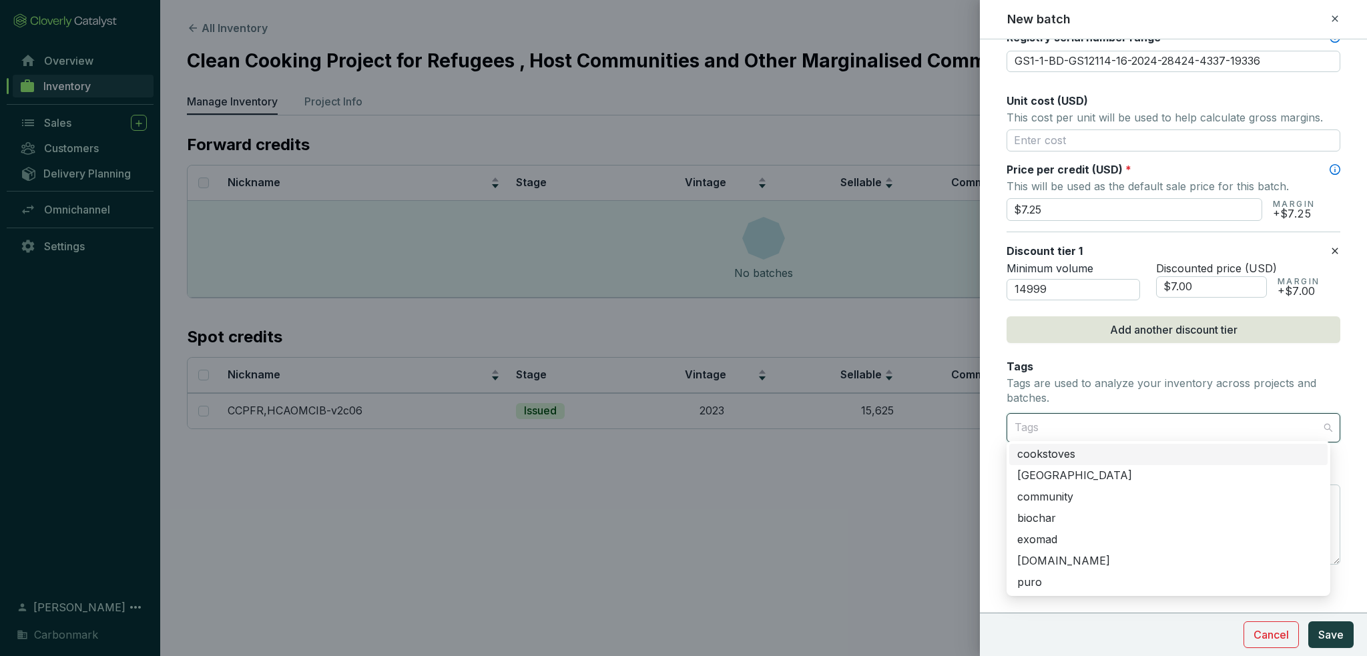
click at [1047, 459] on div "cookstoves" at bounding box center [1168, 454] width 302 height 15
click at [1055, 474] on div "bangladesh" at bounding box center [1168, 476] width 302 height 15
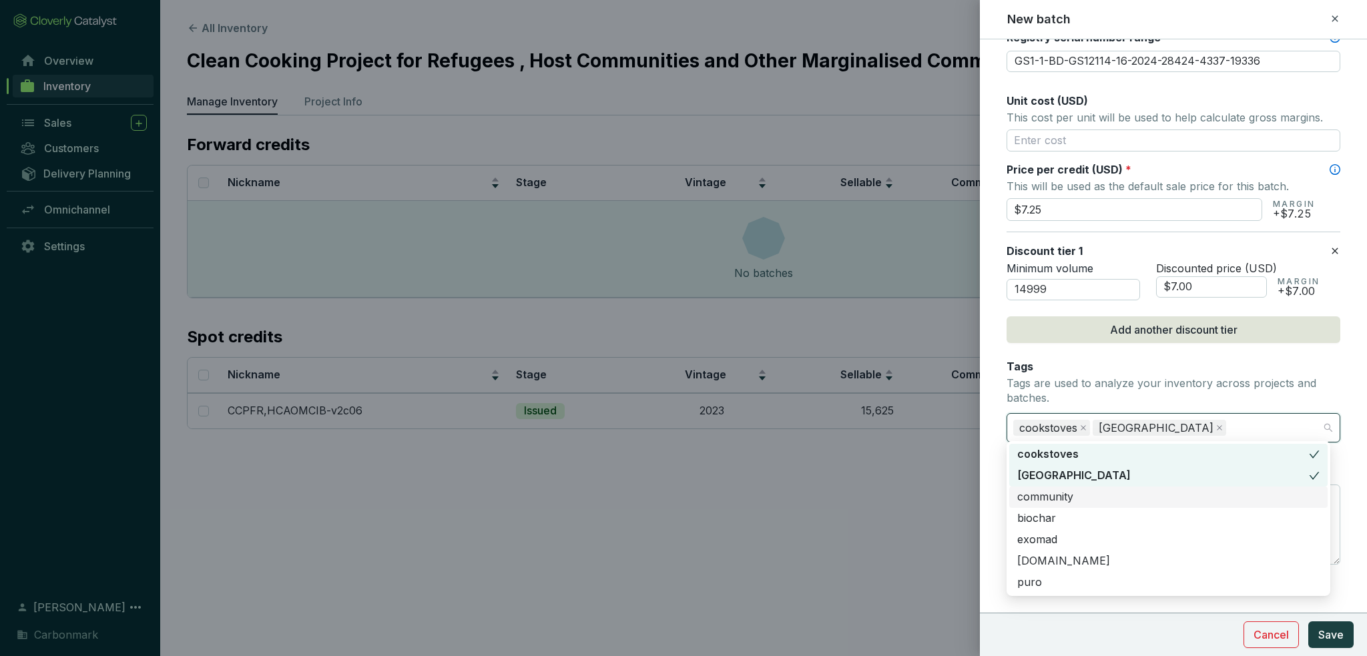
click at [1054, 491] on div "community" at bounding box center [1168, 497] width 302 height 15
click at [1000, 390] on form "Batch name * This is the internal name that will be used throughout Catalyst. C…" at bounding box center [1173, 70] width 387 height 1150
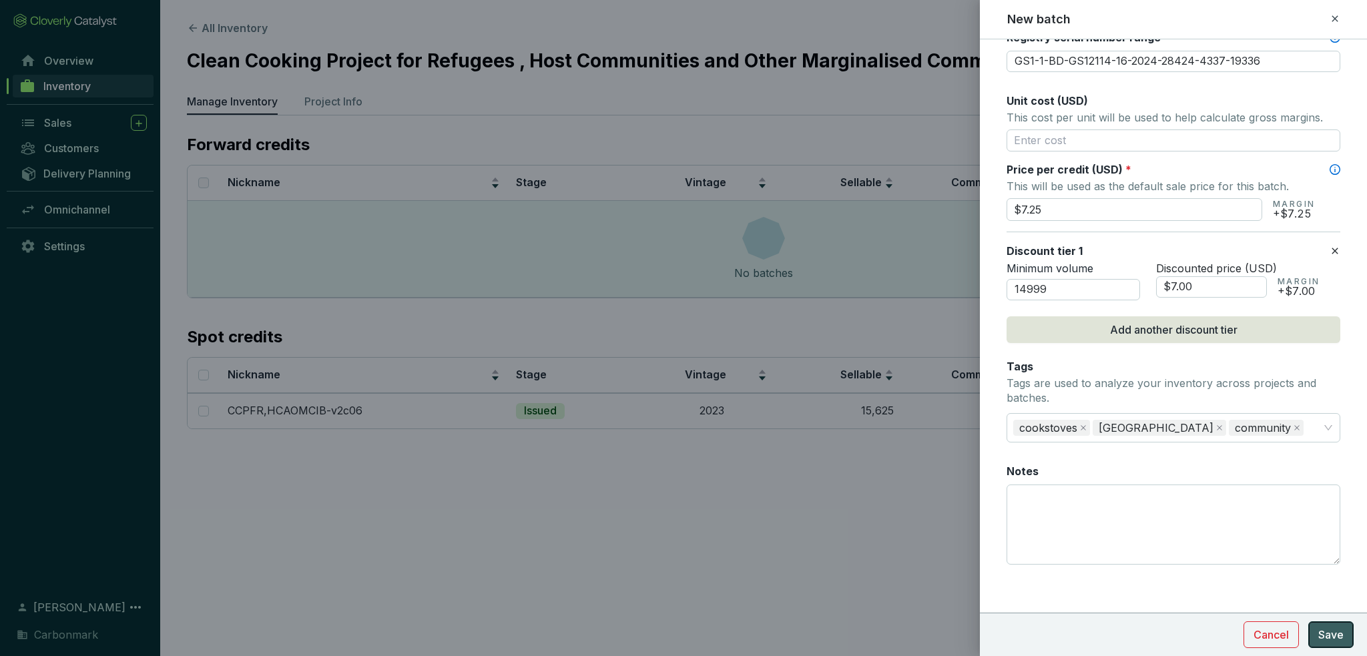
click at [1338, 632] on span "Save" at bounding box center [1330, 635] width 25 height 16
